Goal: Information Seeking & Learning: Learn about a topic

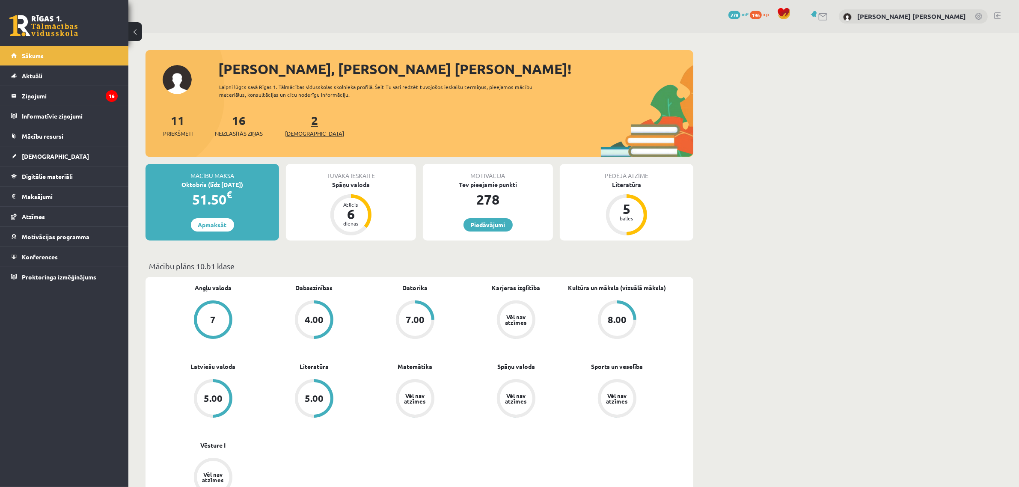
click at [293, 130] on span "[DEMOGRAPHIC_DATA]" at bounding box center [314, 133] width 59 height 9
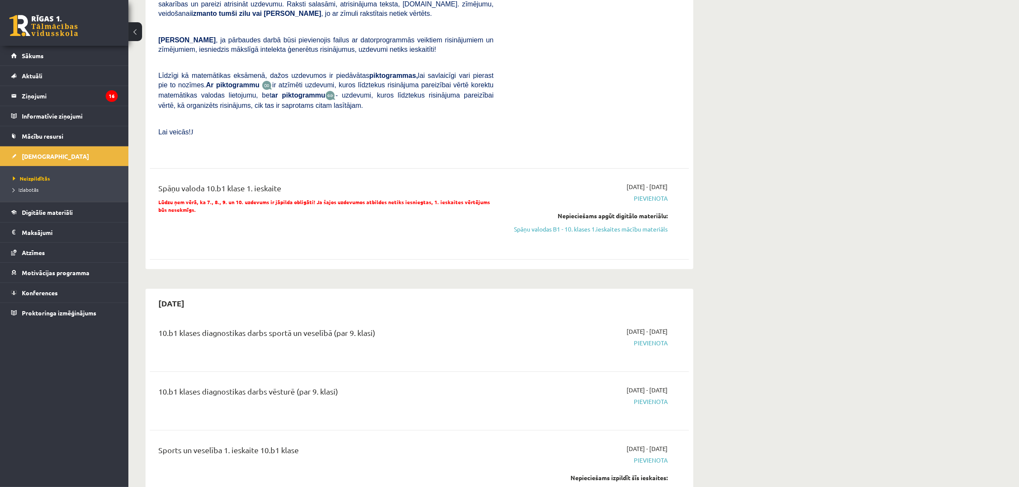
scroll to position [267, 0]
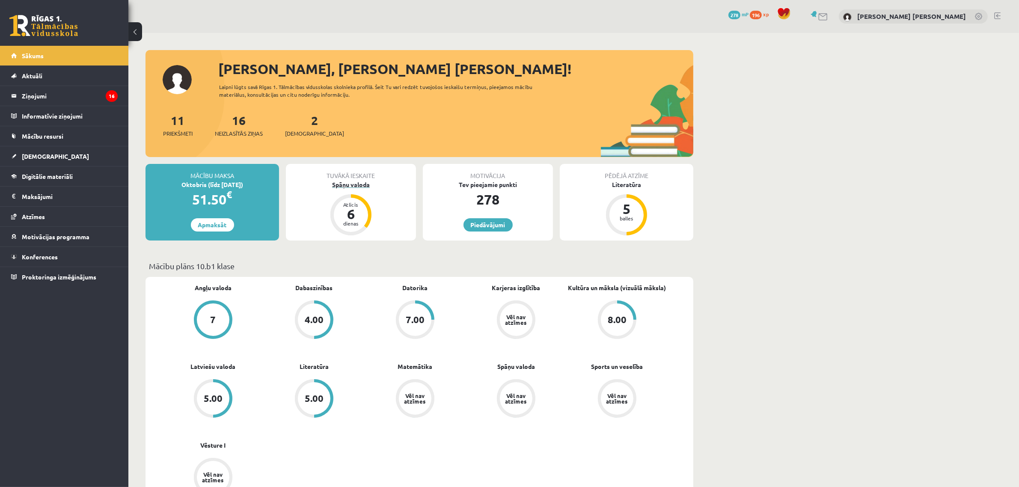
click at [352, 207] on div "6" at bounding box center [351, 214] width 26 height 14
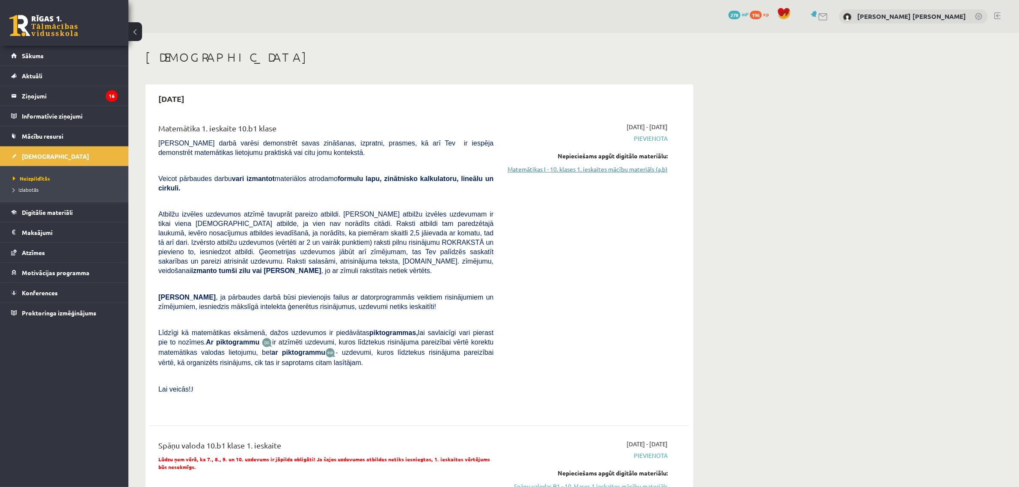
click at [608, 169] on link "Matemātikas I - 10. klases 1. ieskaites mācību materiāls (a,b)" at bounding box center [586, 169] width 161 height 9
click at [50, 55] on link "Sākums" at bounding box center [64, 56] width 107 height 20
